Goal: Navigation & Orientation: Find specific page/section

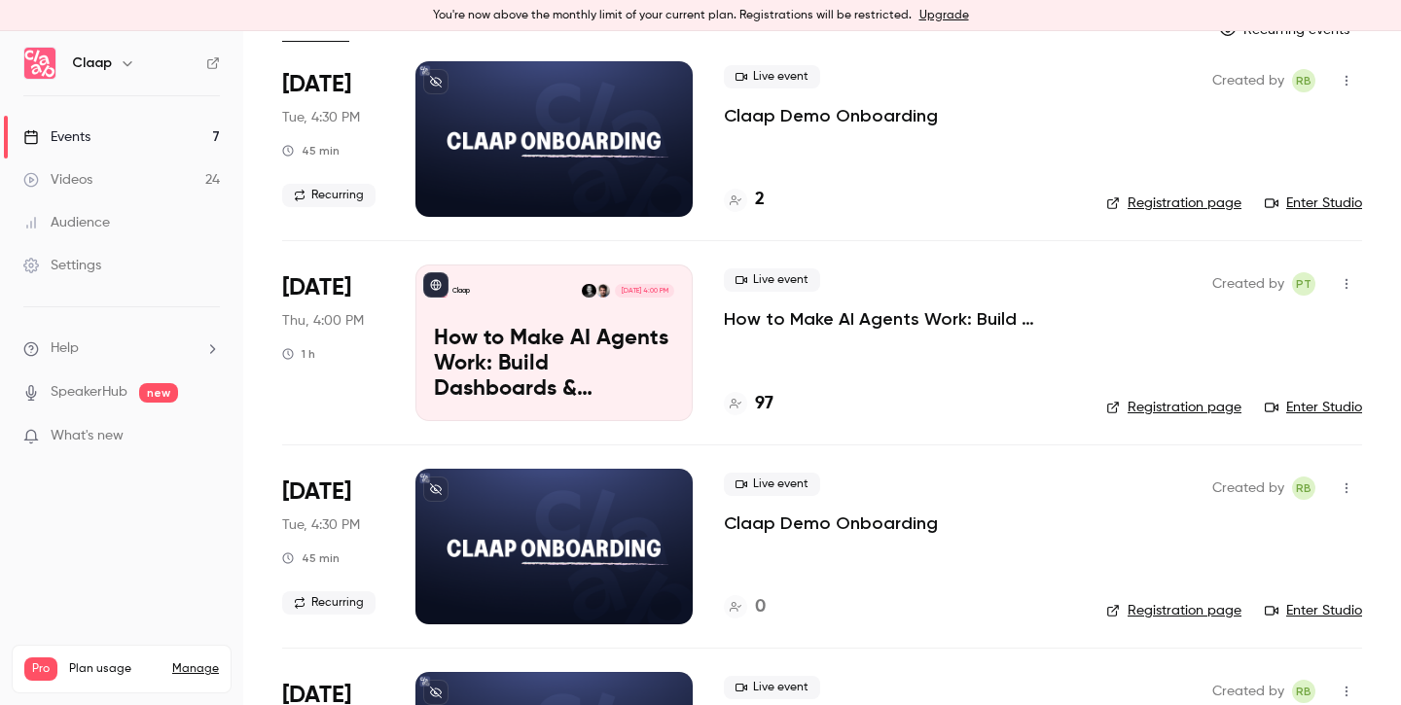
scroll to position [161, 0]
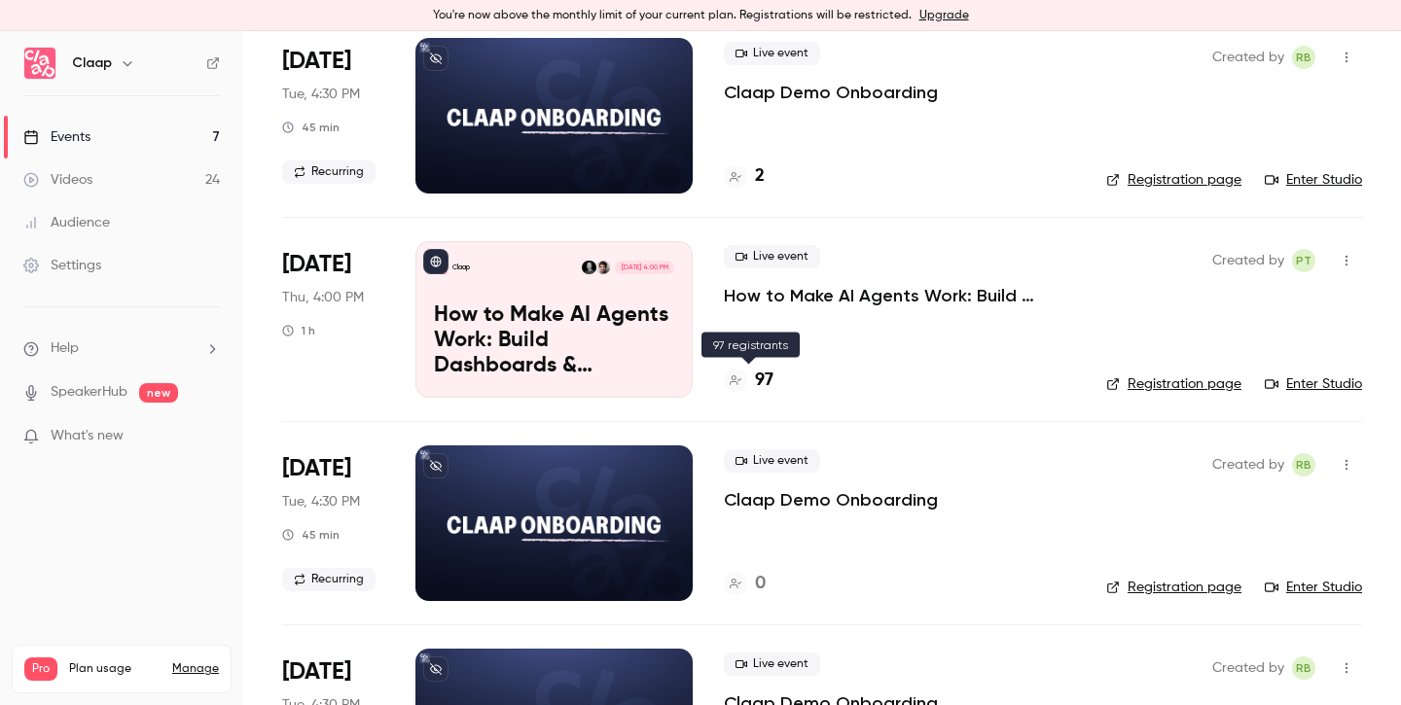
click at [772, 385] on h4 "97" at bounding box center [764, 381] width 18 height 26
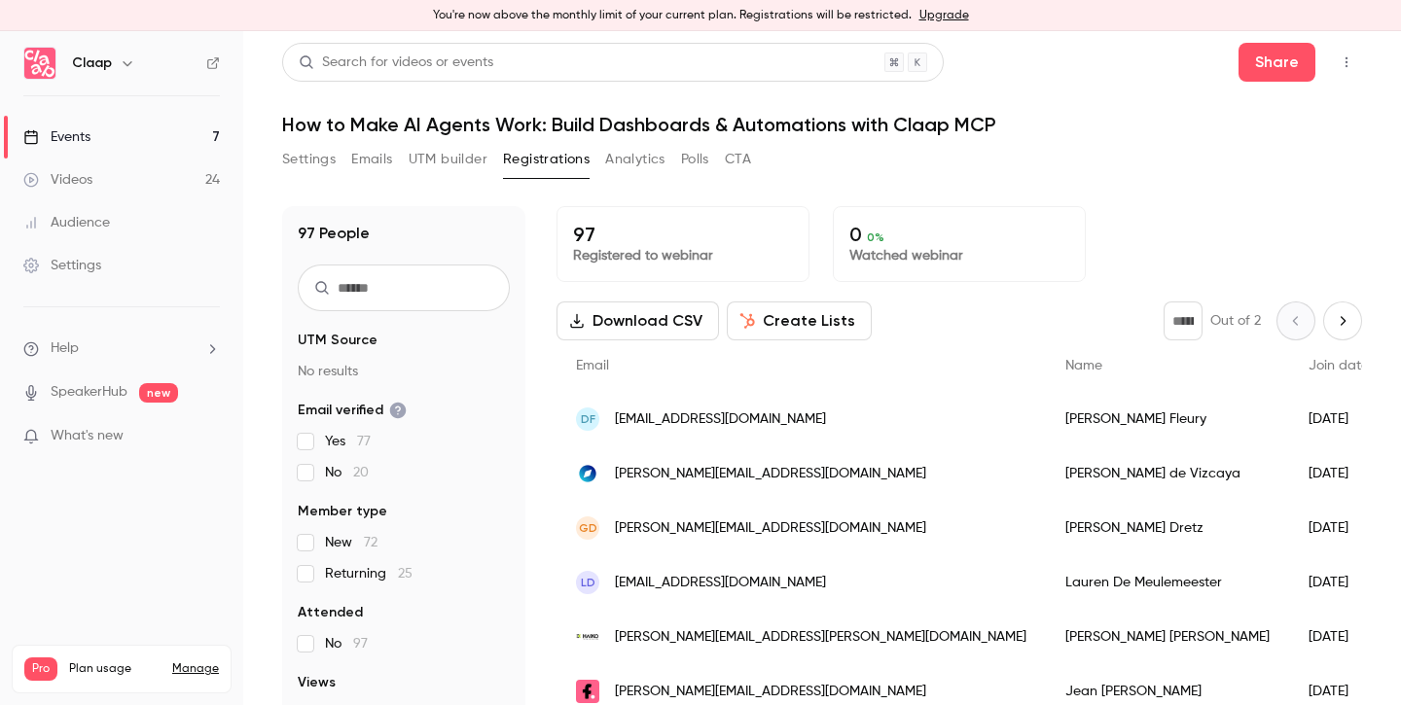
click at [151, 142] on link "Events 7" at bounding box center [121, 137] width 243 height 43
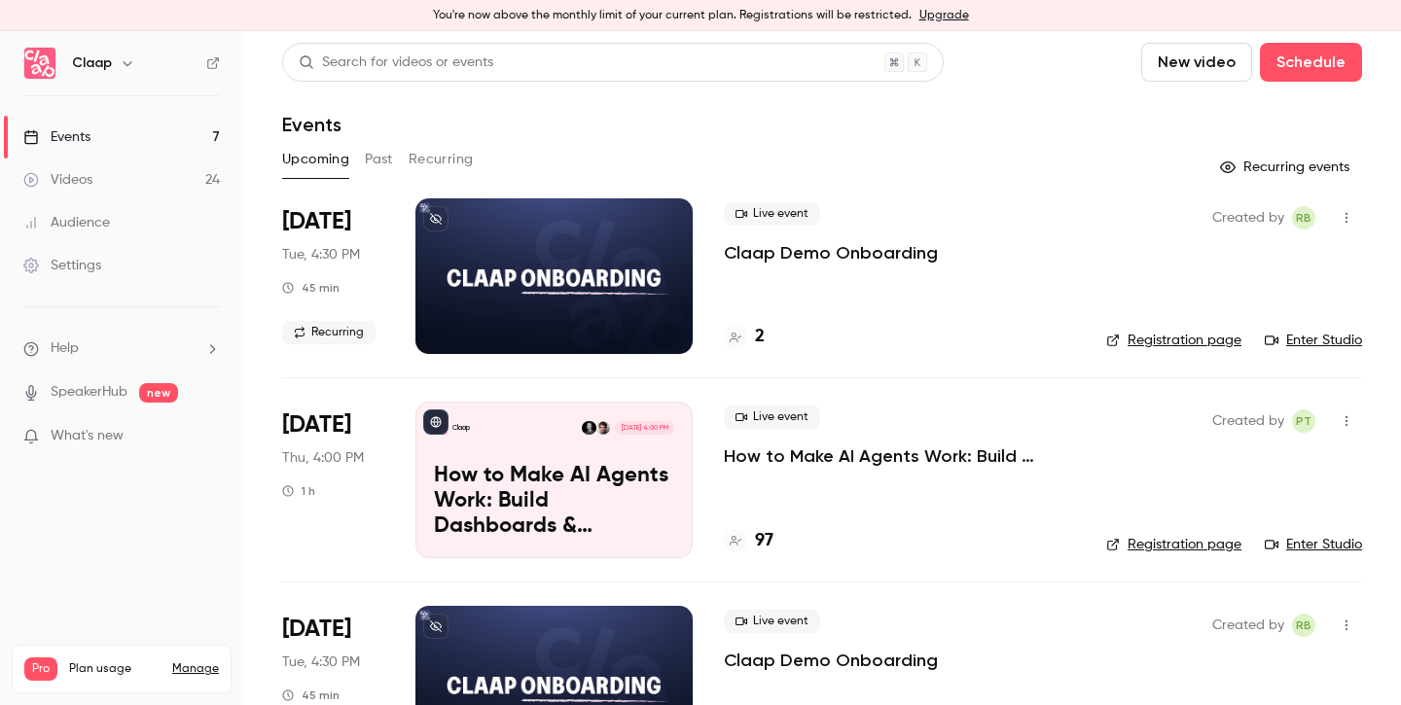
click at [389, 164] on button "Past" at bounding box center [379, 159] width 28 height 31
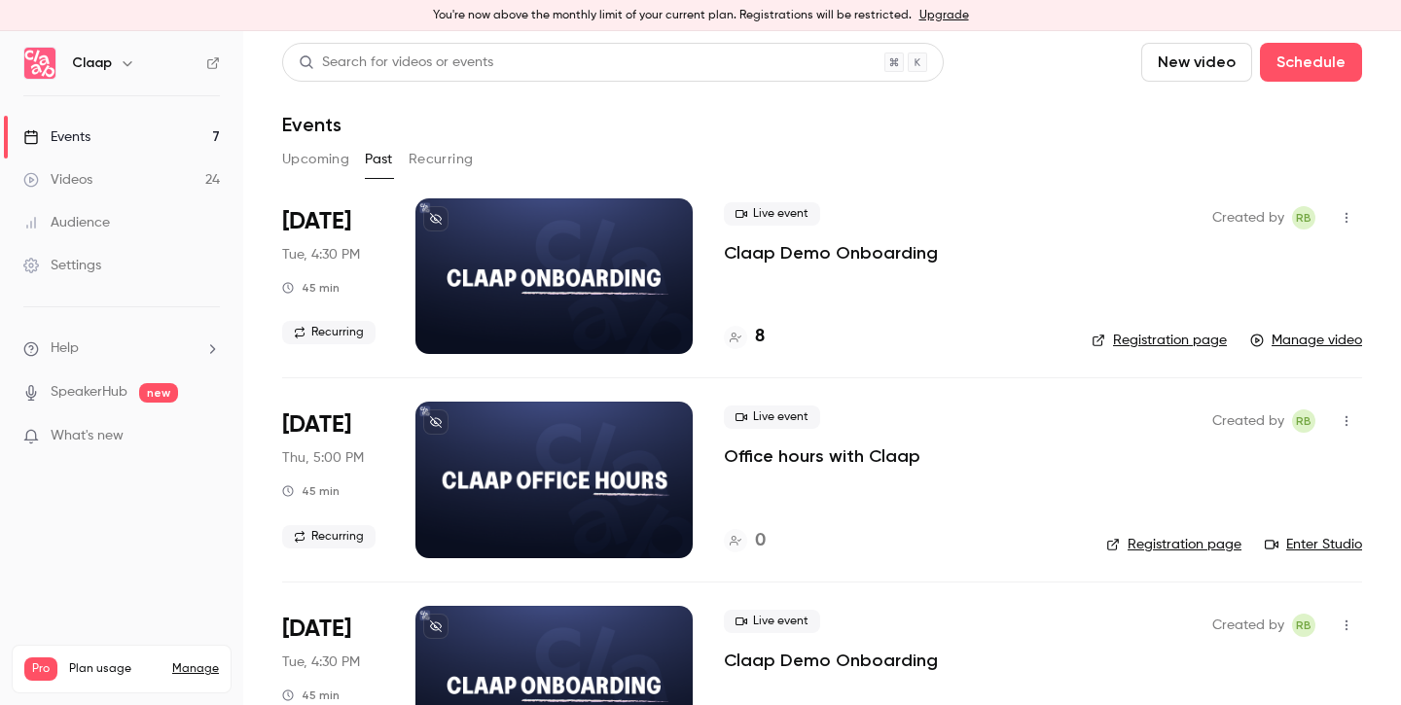
click at [116, 140] on link "Events 7" at bounding box center [121, 137] width 243 height 43
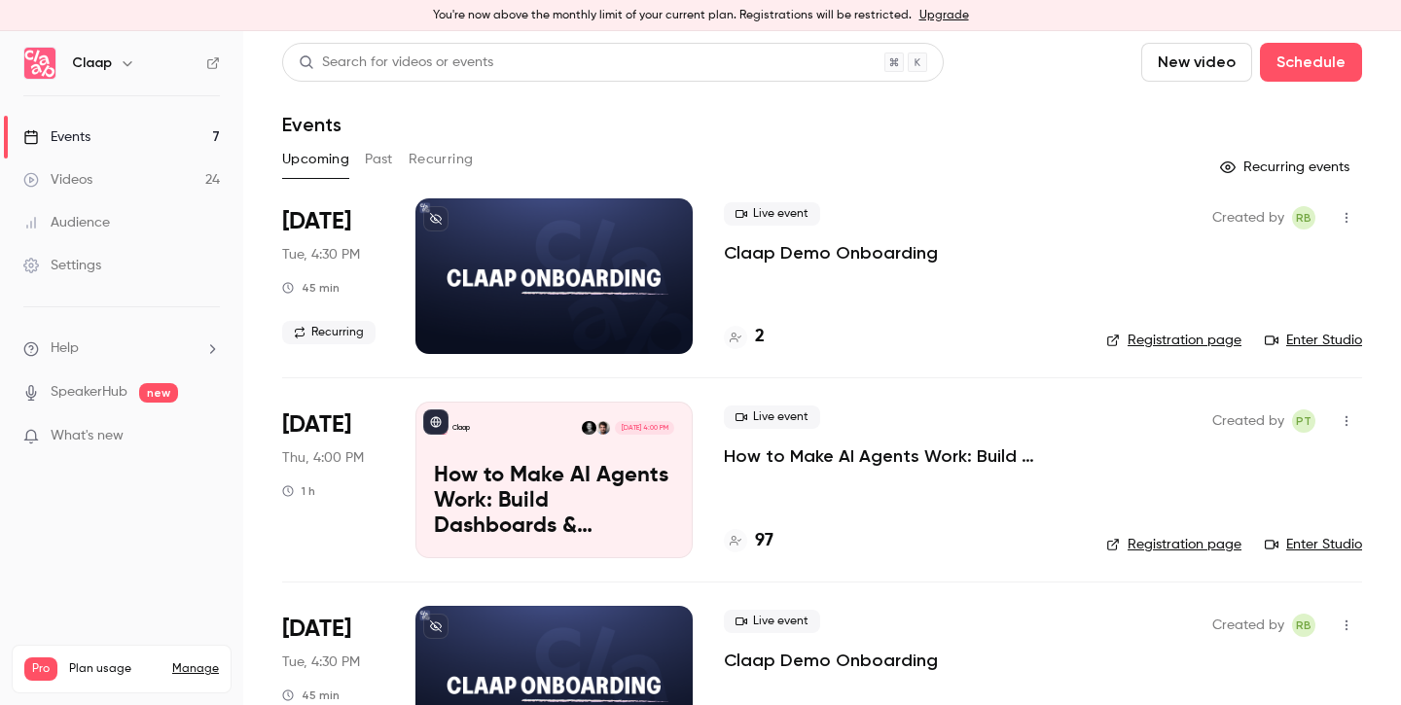
click at [763, 538] on h4 "97" at bounding box center [764, 541] width 18 height 26
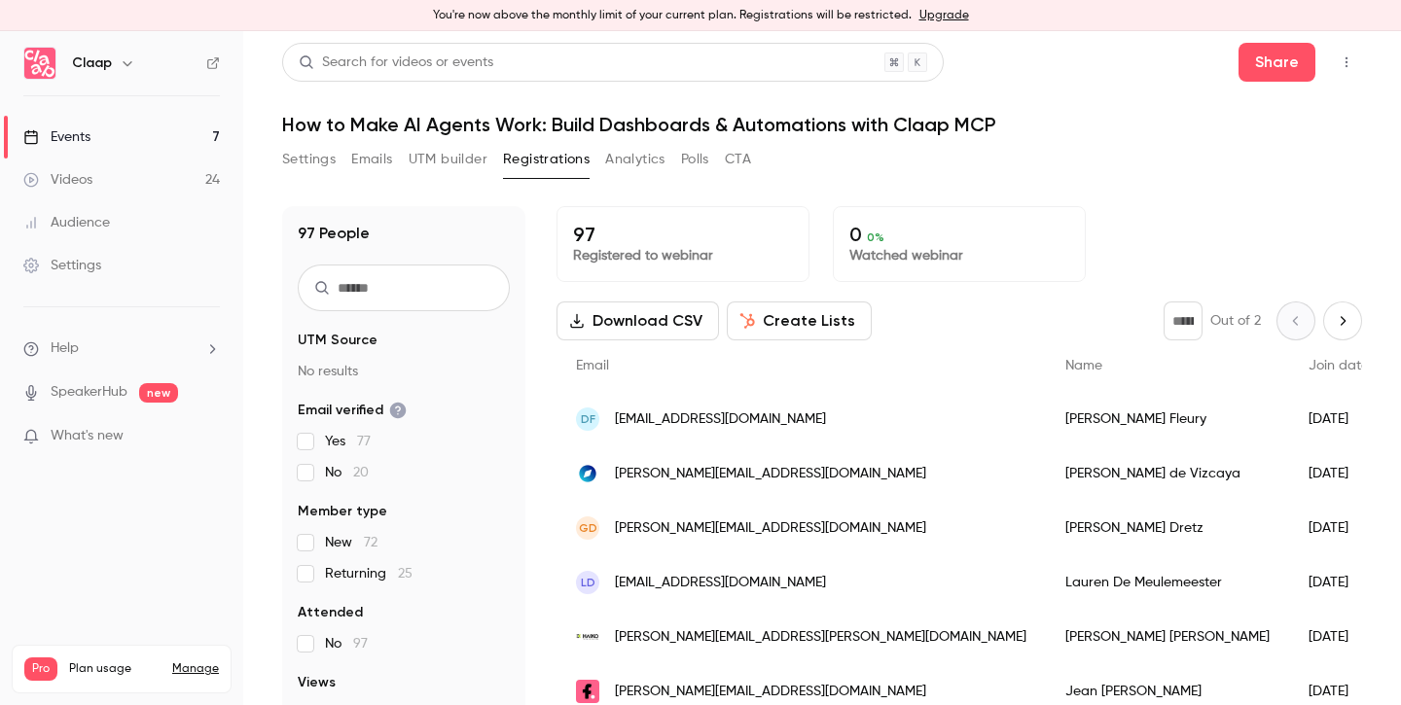
click at [82, 137] on div "Events" at bounding box center [56, 136] width 67 height 19
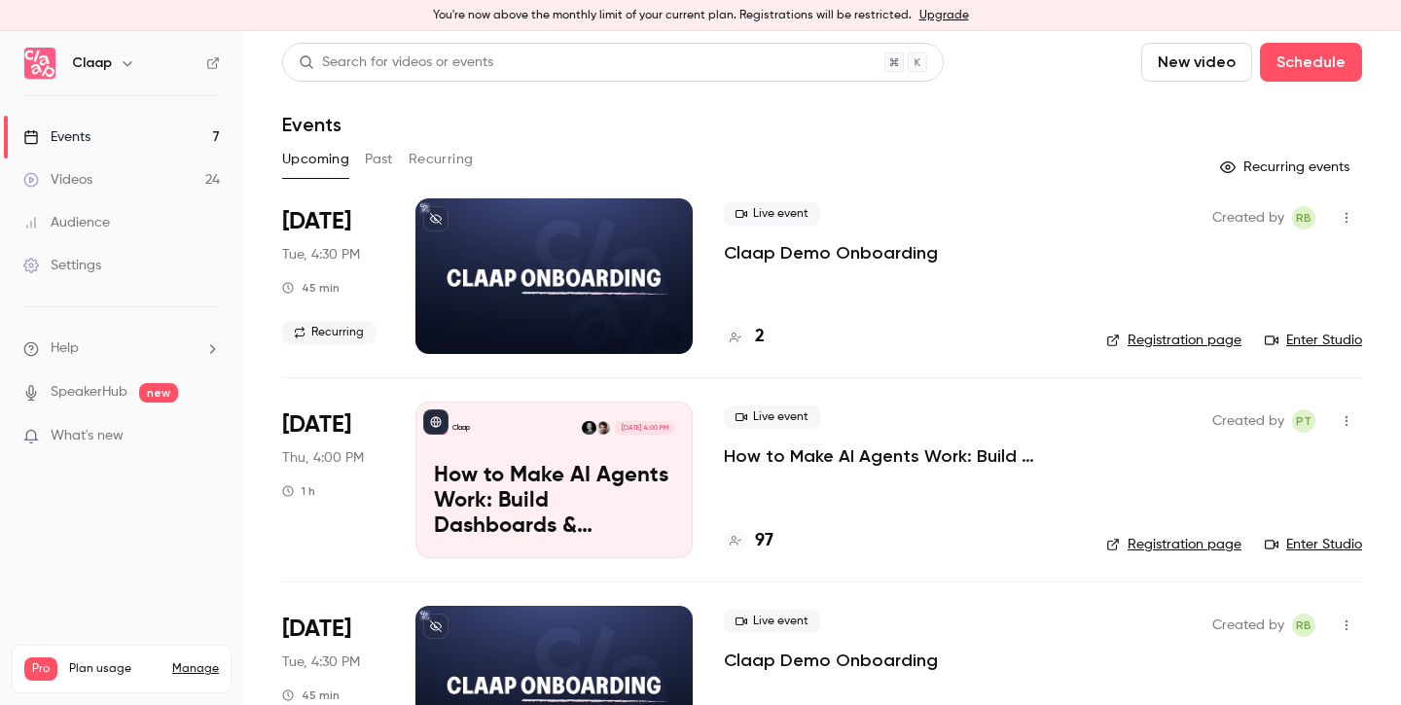
click at [770, 543] on h4 "97" at bounding box center [764, 541] width 18 height 26
